Goal: Transaction & Acquisition: Book appointment/travel/reservation

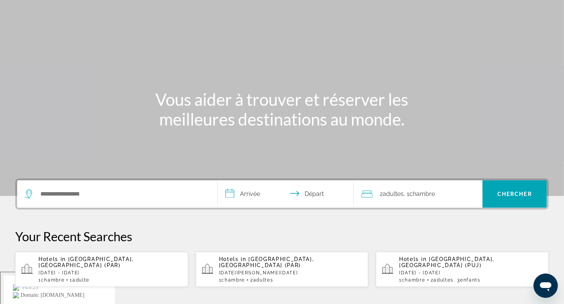
scroll to position [127, 0]
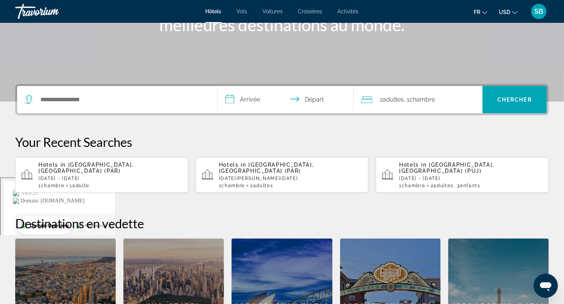
click at [268, 171] on div "Hotels in Paris, France (PAR) Fri, 02 Jan - Sun, 04 Jan 1 Chambre pièces 2 Adul…" at bounding box center [291, 175] width 144 height 27
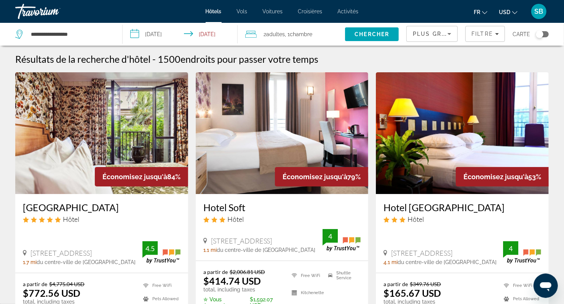
click at [60, 208] on h3 "Hôtel Eldorado" at bounding box center [102, 207] width 158 height 11
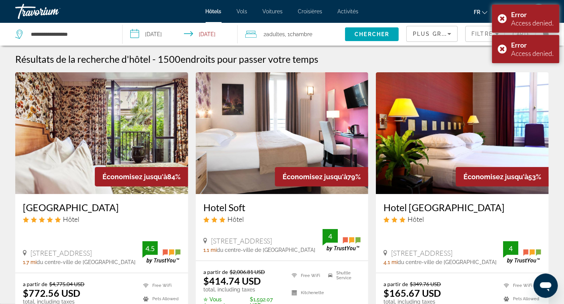
click at [221, 207] on h3 "Hotel Soft" at bounding box center [282, 207] width 158 height 11
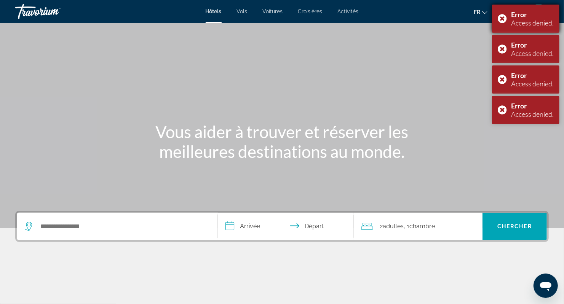
click at [540, 5] on div "Error Access denied." at bounding box center [525, 19] width 67 height 28
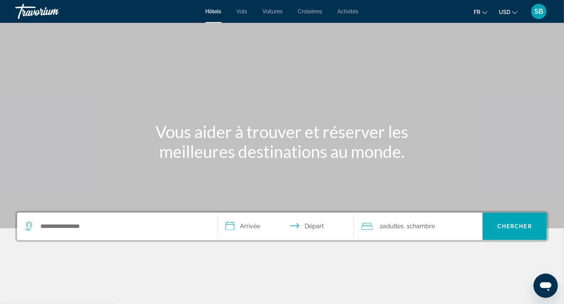
click at [543, 13] on span "SB" at bounding box center [539, 12] width 9 height 8
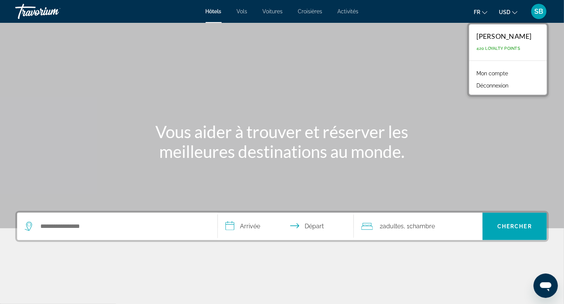
click at [497, 86] on button "Déconnexion" at bounding box center [493, 86] width 40 height 10
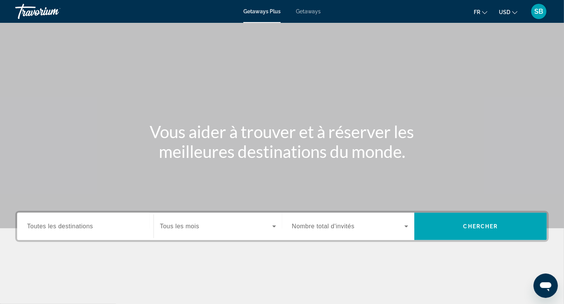
click at [311, 13] on span "Getaways" at bounding box center [308, 11] width 25 height 6
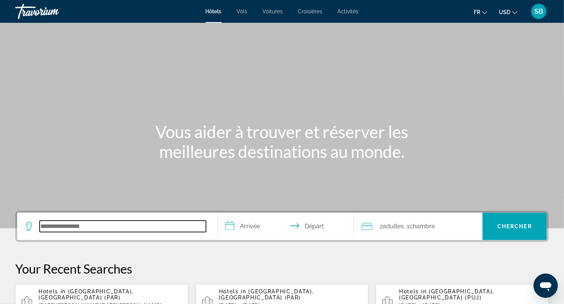
click at [75, 221] on input "Search hotel destination" at bounding box center [123, 226] width 166 height 11
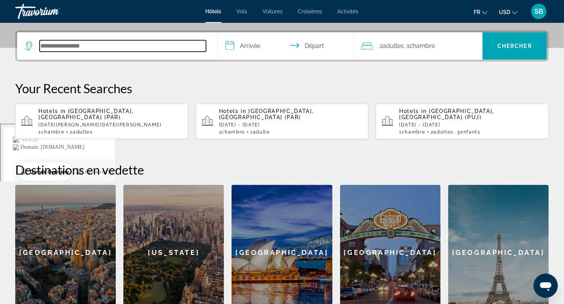
scroll to position [186, 0]
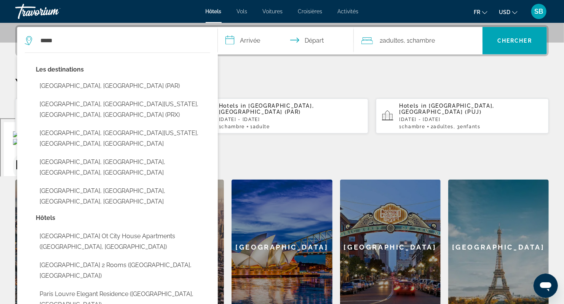
click at [74, 83] on button "Paris, France (PAR)" at bounding box center [123, 86] width 174 height 14
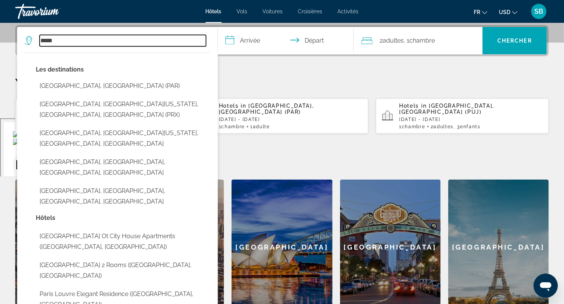
type input "**********"
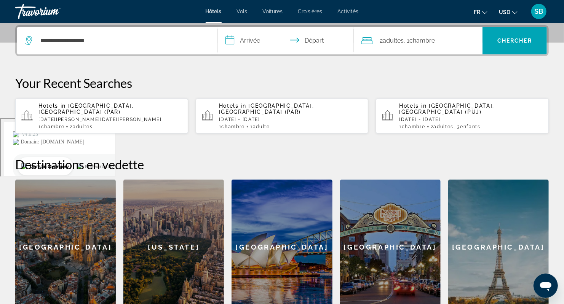
click at [251, 43] on input "**********" at bounding box center [287, 42] width 139 height 30
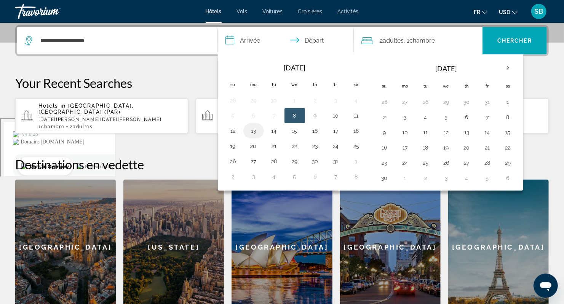
click at [251, 126] on button "13" at bounding box center [254, 131] width 12 height 11
click at [273, 126] on button "14" at bounding box center [274, 131] width 12 height 11
type input "**********"
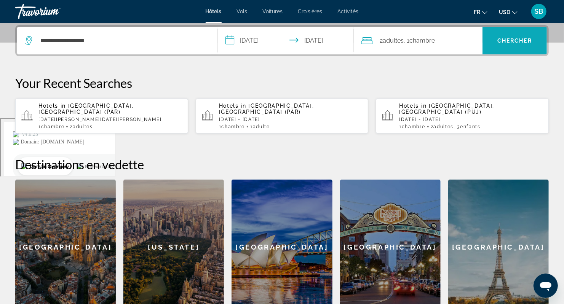
click at [501, 37] on span "Search" at bounding box center [514, 41] width 64 height 18
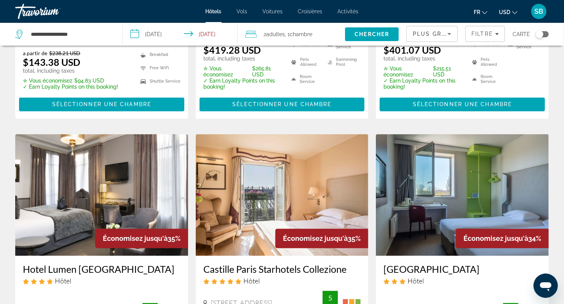
scroll to position [965, 0]
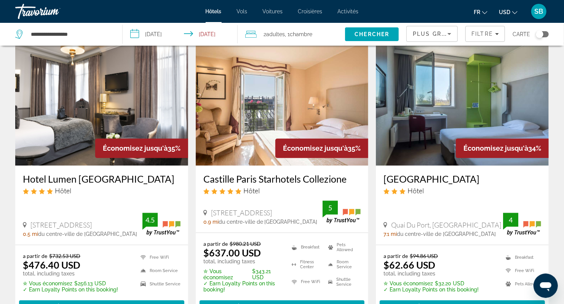
click at [242, 173] on h3 "Castille Paris Starhotels Collezione" at bounding box center [282, 178] width 158 height 11
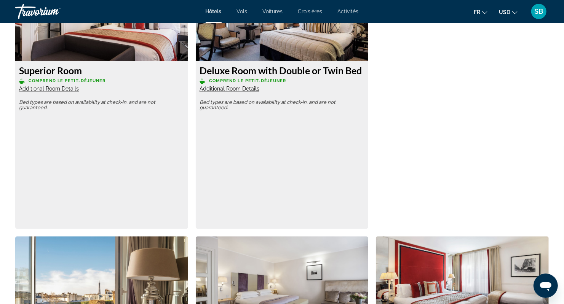
scroll to position [1062, 0]
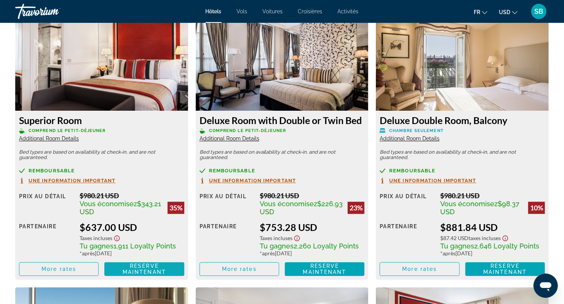
click at [143, 263] on span "Reserve maintenant" at bounding box center [144, 269] width 43 height 12
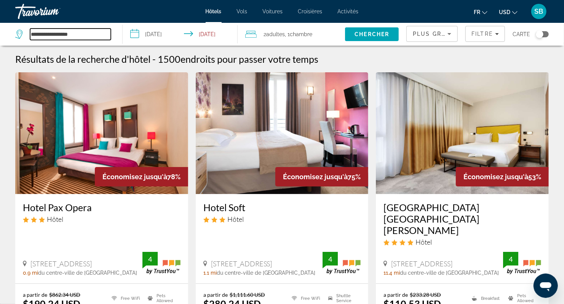
click at [43, 34] on input "**********" at bounding box center [70, 34] width 81 height 11
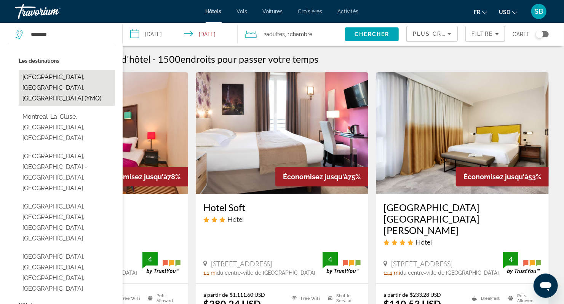
click at [80, 78] on button "Montreal, QC, Canada (YMQ)" at bounding box center [67, 88] width 96 height 36
type input "**********"
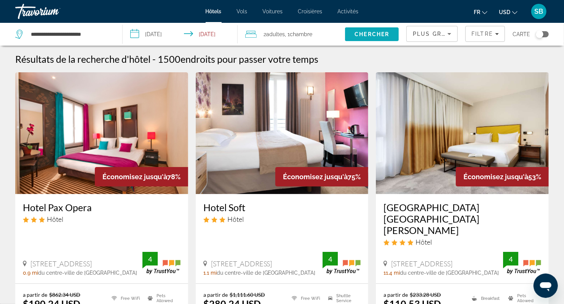
click at [389, 34] on span "Chercher" at bounding box center [372, 34] width 35 height 6
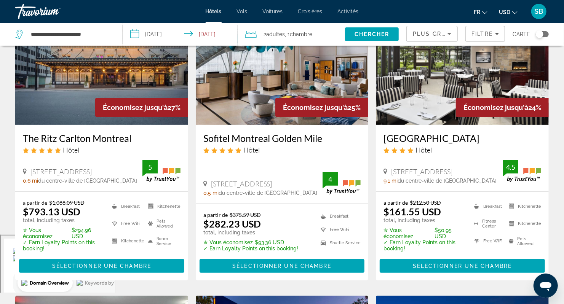
scroll to position [76, 0]
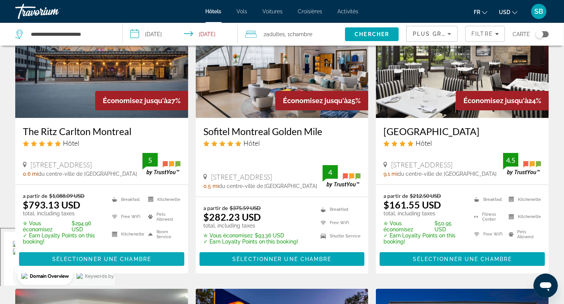
click at [118, 258] on span "Sélectionner une chambre" at bounding box center [101, 259] width 99 height 6
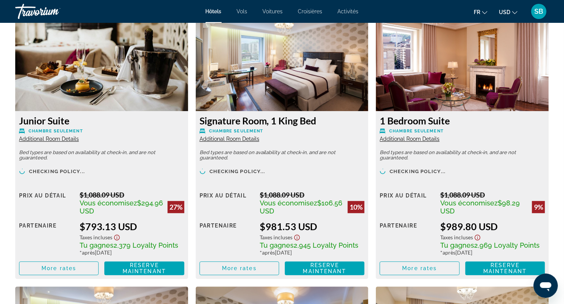
scroll to position [1091, 0]
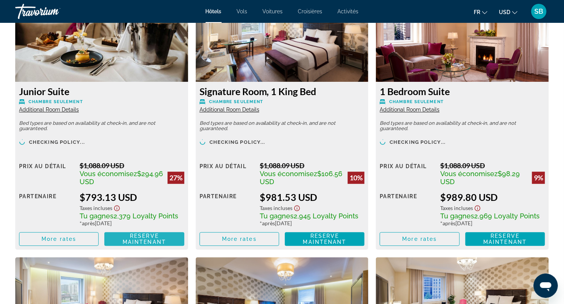
click at [155, 235] on span "Reserve maintenant" at bounding box center [144, 239] width 43 height 12
